Goal: Find specific page/section: Find specific page/section

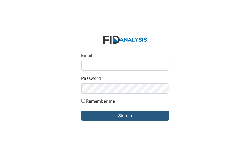
click at [85, 68] on input "Email" at bounding box center [124, 66] width 87 height 10
type input "[EMAIL_ADDRESS][DOMAIN_NAME]"
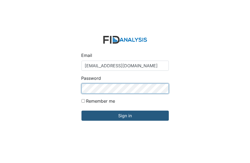
click at [81, 111] on input "Sign in" at bounding box center [124, 116] width 87 height 10
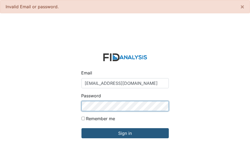
click at [81, 128] on input "Sign in" at bounding box center [124, 133] width 87 height 10
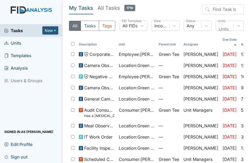
click at [18, 43] on span "Units" at bounding box center [12, 43] width 17 height 8
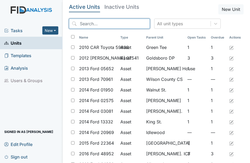
click at [84, 27] on input "search" at bounding box center [109, 24] width 81 height 10
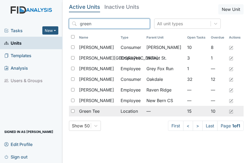
type input "green"
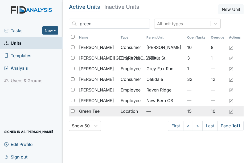
click at [85, 112] on span "Green Tee" at bounding box center [89, 111] width 20 height 6
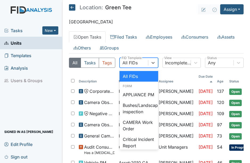
click at [128, 62] on div "All FIDs" at bounding box center [129, 63] width 15 height 6
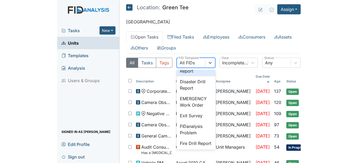
scroll to position [75, 0]
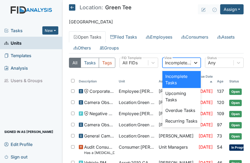
click at [193, 62] on icon at bounding box center [195, 62] width 5 height 5
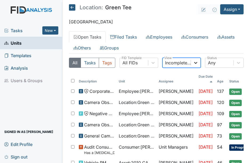
click at [193, 62] on icon at bounding box center [195, 62] width 5 height 5
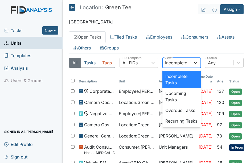
click at [194, 62] on icon at bounding box center [195, 63] width 3 height 2
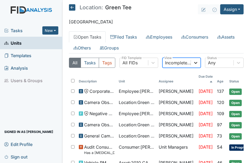
click at [193, 60] on icon at bounding box center [195, 62] width 5 height 5
click at [118, 34] on link "Filed Tasks" at bounding box center [124, 36] width 36 height 11
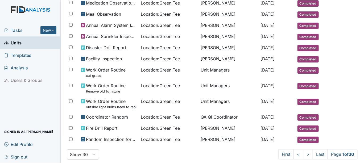
scroll to position [296, 0]
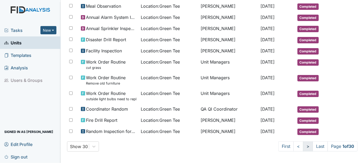
click at [250, 144] on link ">" at bounding box center [308, 147] width 10 height 10
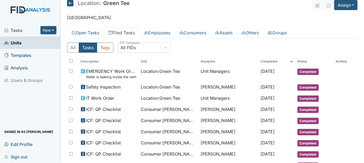
scroll to position [0, 0]
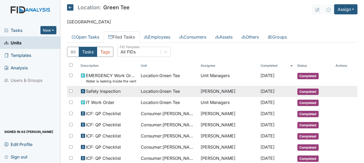
click at [250, 92] on span "Completed" at bounding box center [308, 92] width 21 height 6
